Goal: Navigation & Orientation: Find specific page/section

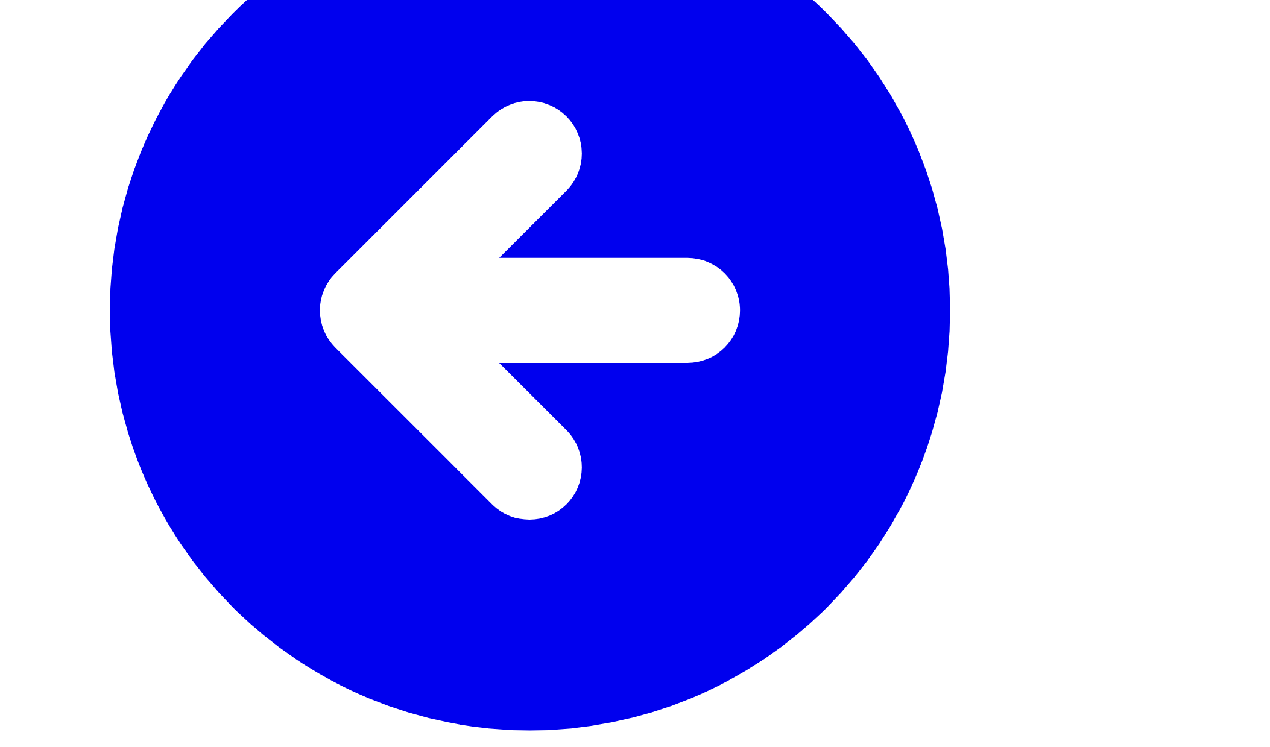
scroll to position [218, 0]
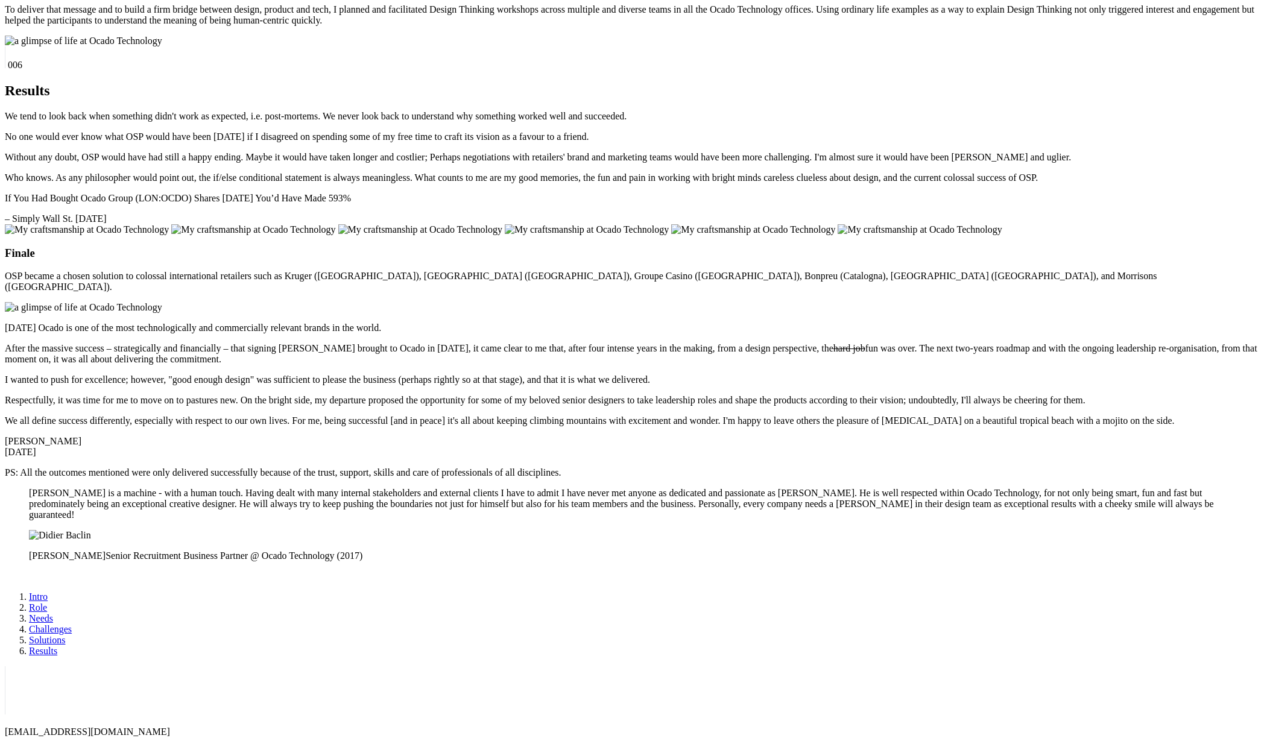
scroll to position [8397, 0]
click at [502, 235] on img at bounding box center [420, 229] width 164 height 11
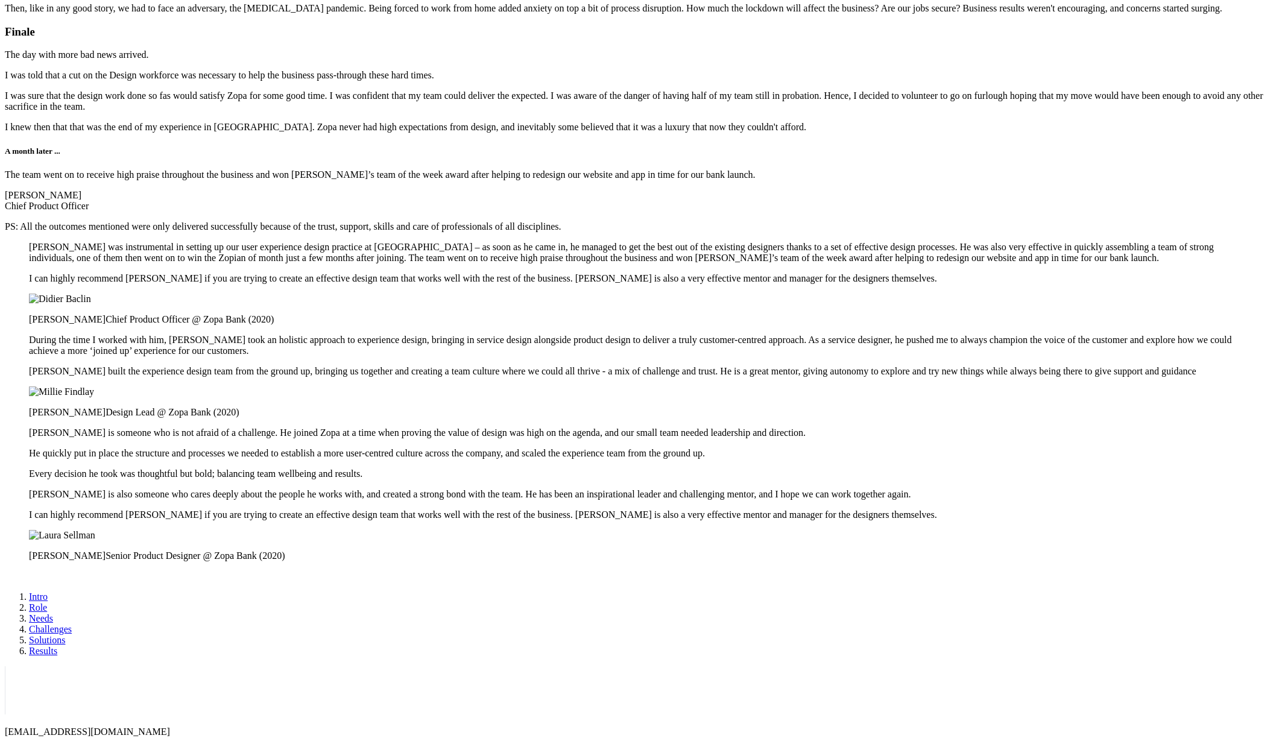
scroll to position [8543, 0]
